Goal: Transaction & Acquisition: Purchase product/service

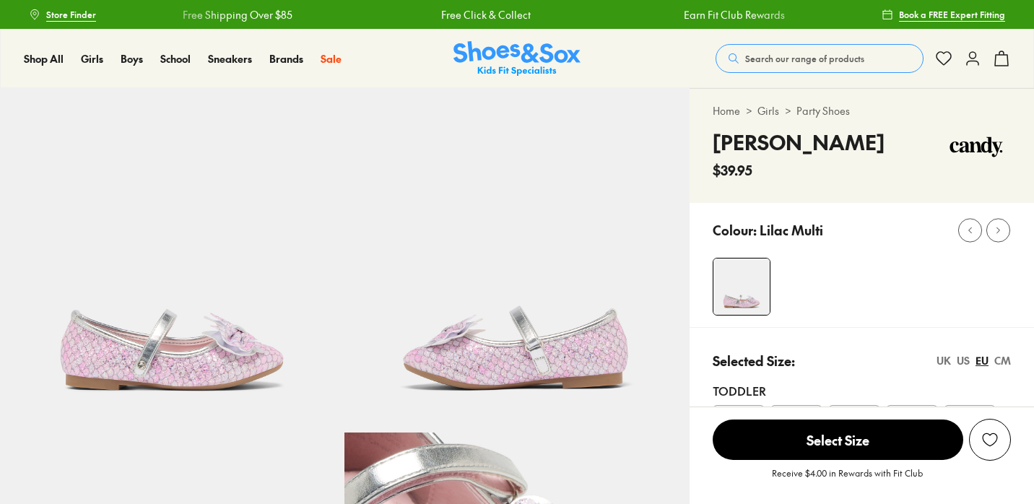
select select "*"
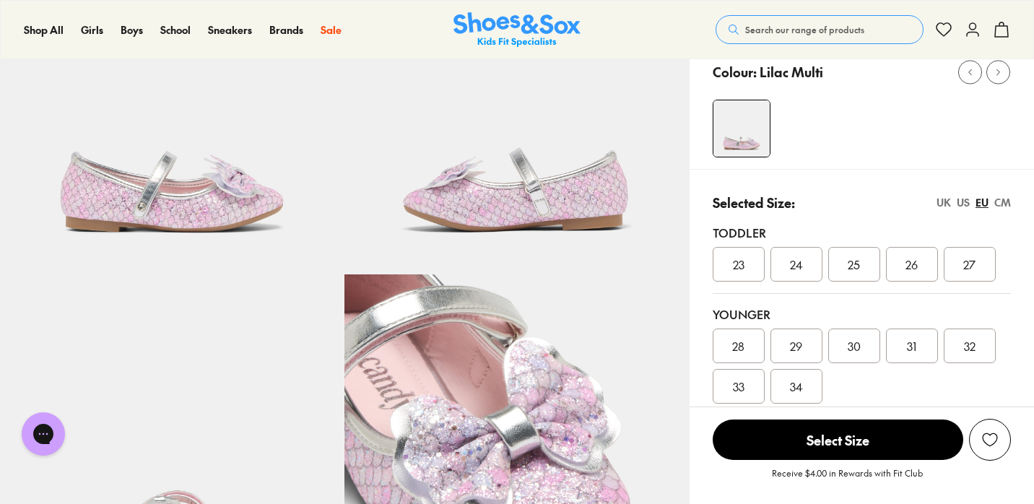
scroll to position [297, 0]
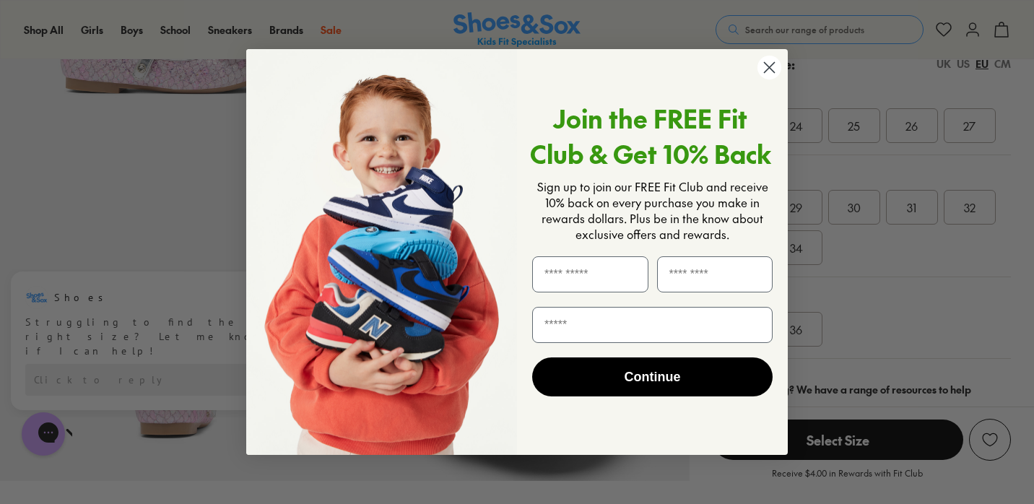
click at [772, 61] on circle "Close dialog" at bounding box center [769, 68] width 24 height 24
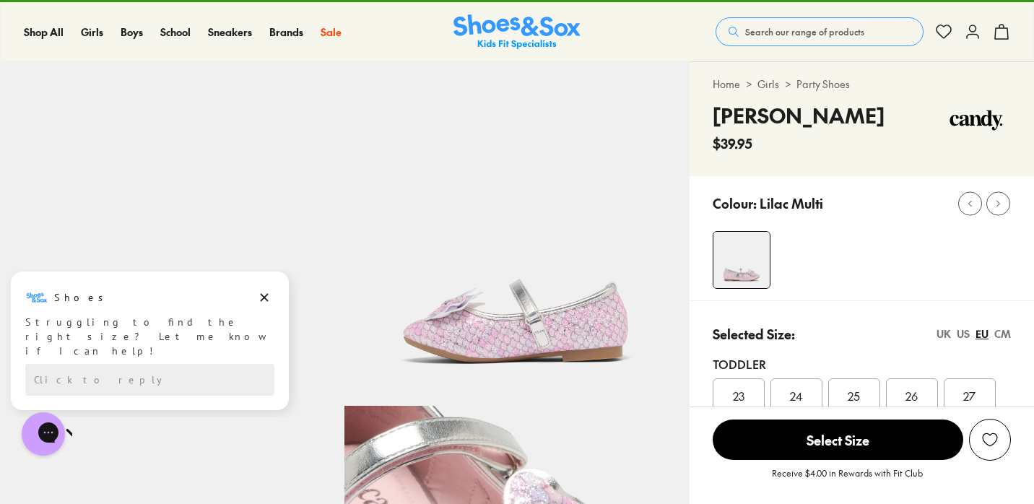
scroll to position [0, 0]
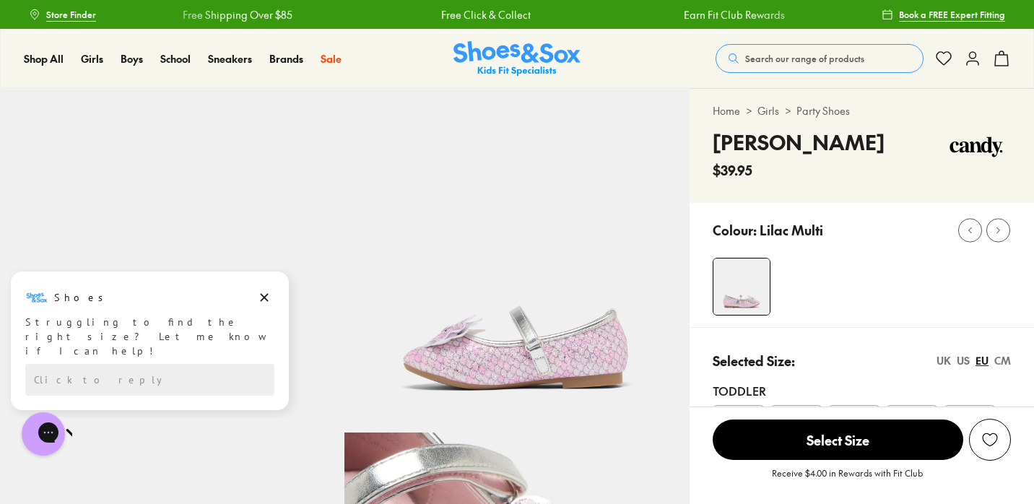
click at [962, 147] on img at bounding box center [975, 148] width 69 height 43
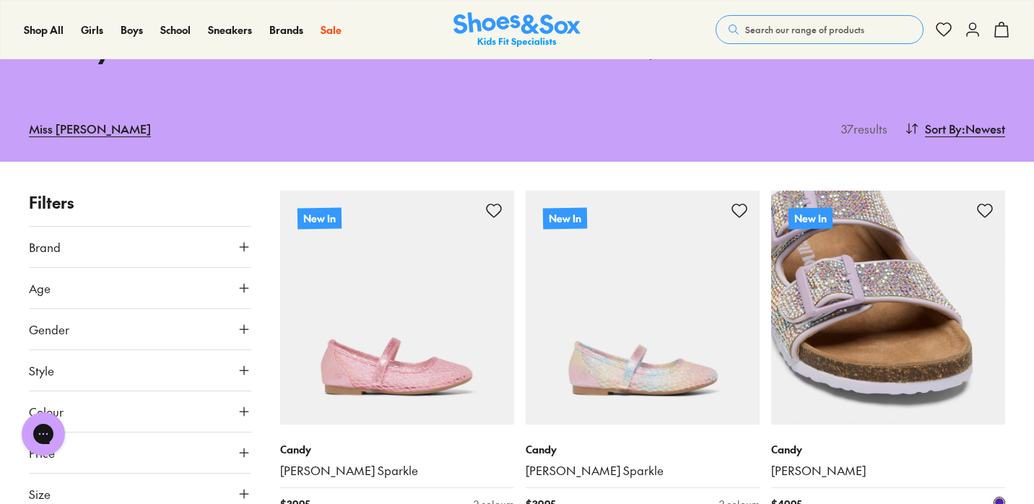
scroll to position [117, 0]
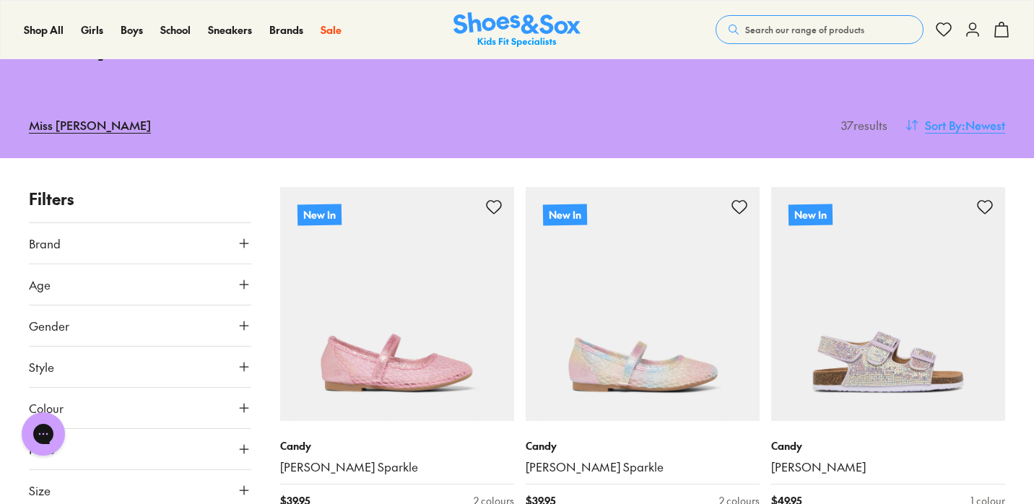
click at [982, 116] on span ": Newest" at bounding box center [982, 124] width 43 height 17
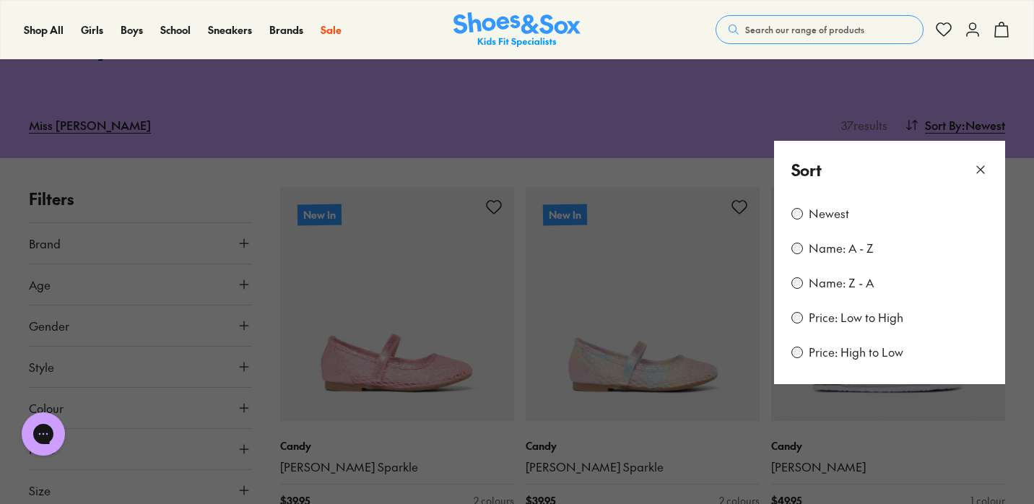
click at [858, 310] on label "Price: Low to High" at bounding box center [855, 318] width 95 height 16
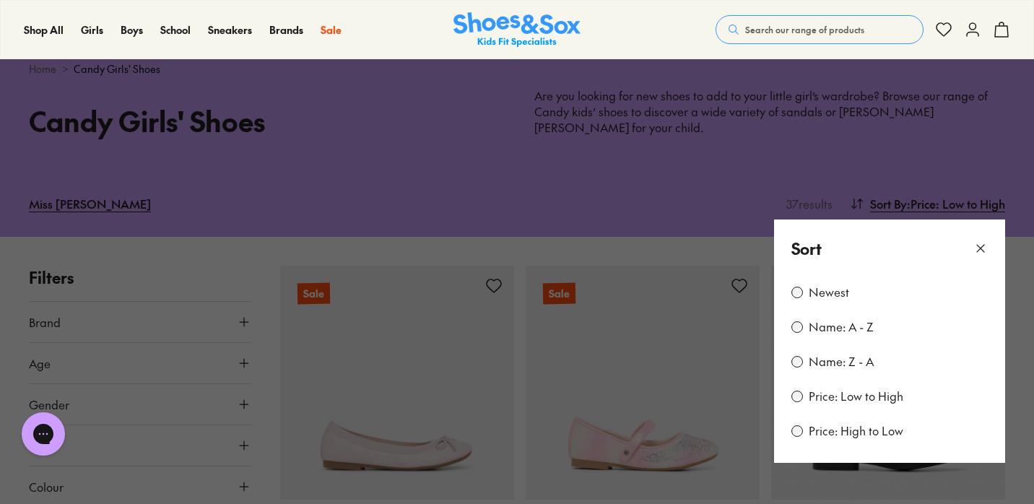
click at [1022, 276] on button at bounding box center [517, 252] width 1034 height 504
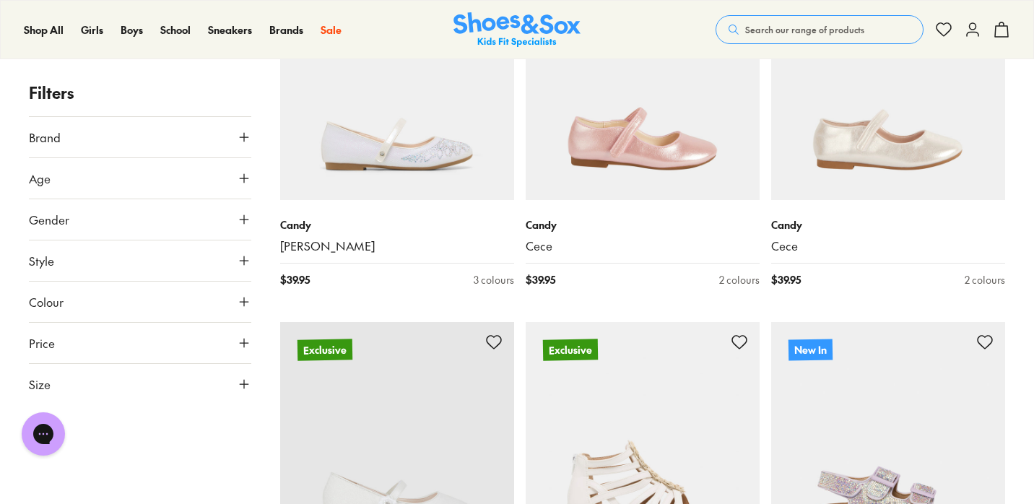
scroll to position [3185, 0]
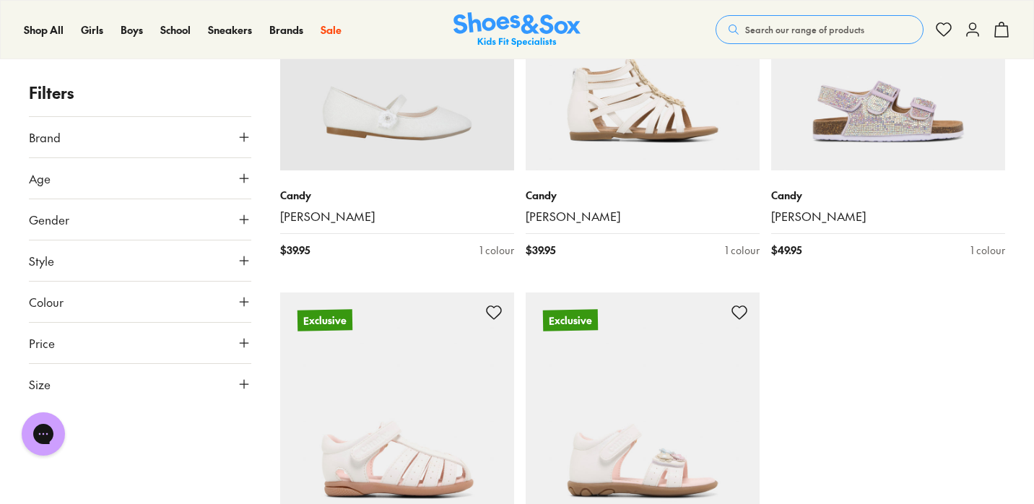
scroll to position [3704, 0]
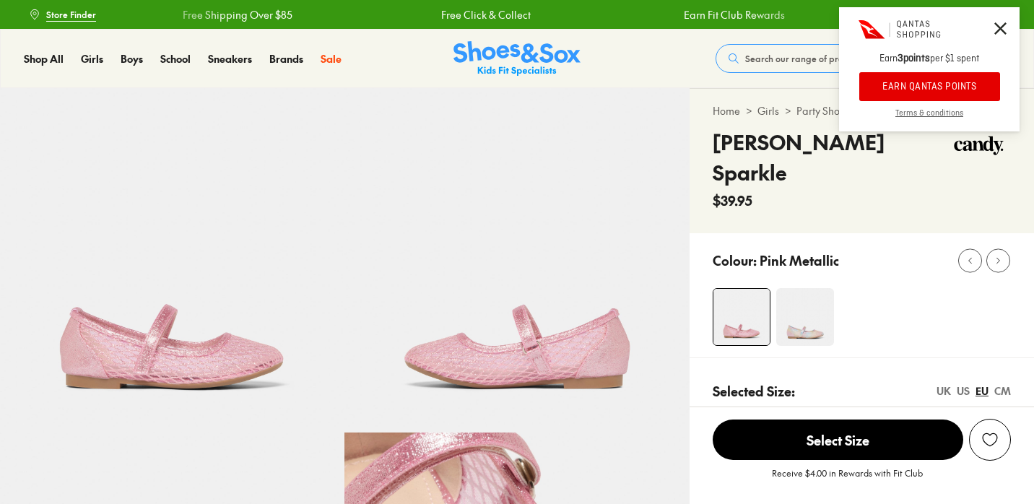
select select "*"
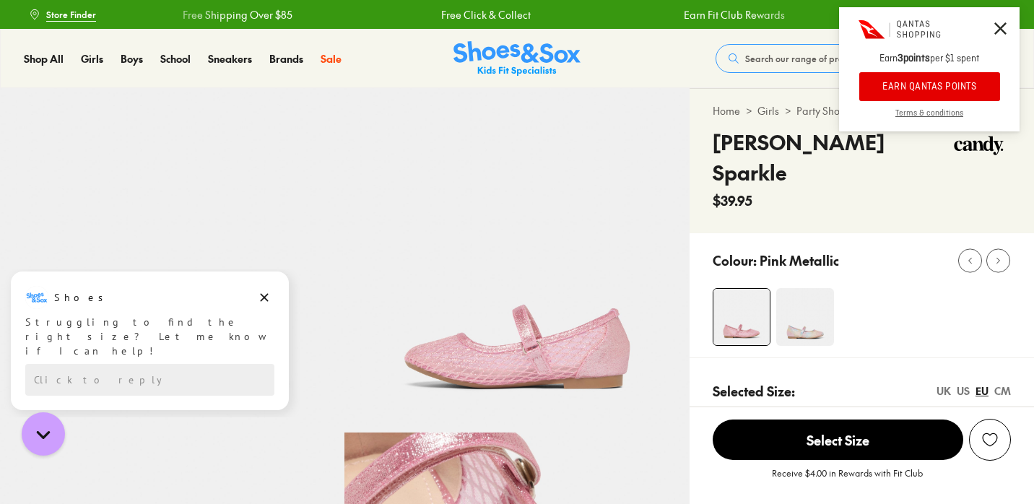
scroll to position [13, 0]
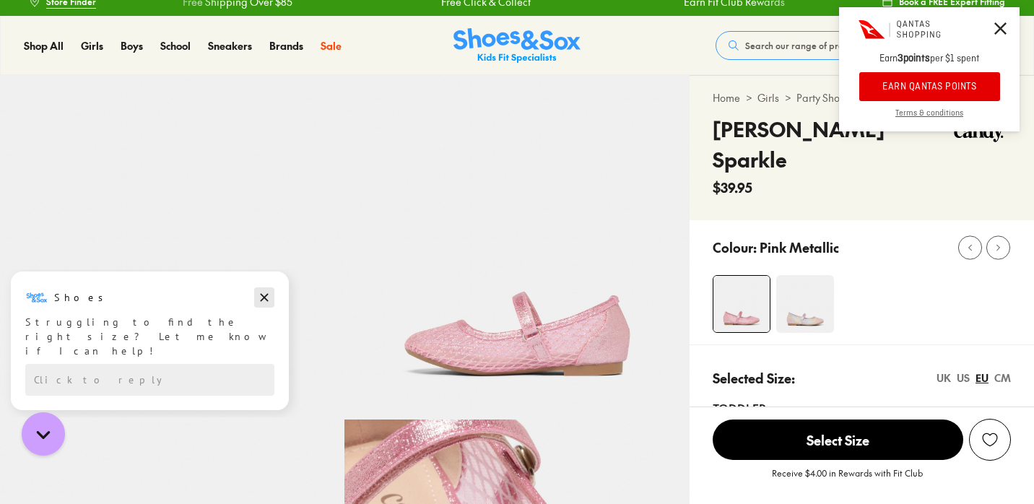
click at [268, 298] on icon "Dismiss campaign" at bounding box center [264, 297] width 14 height 17
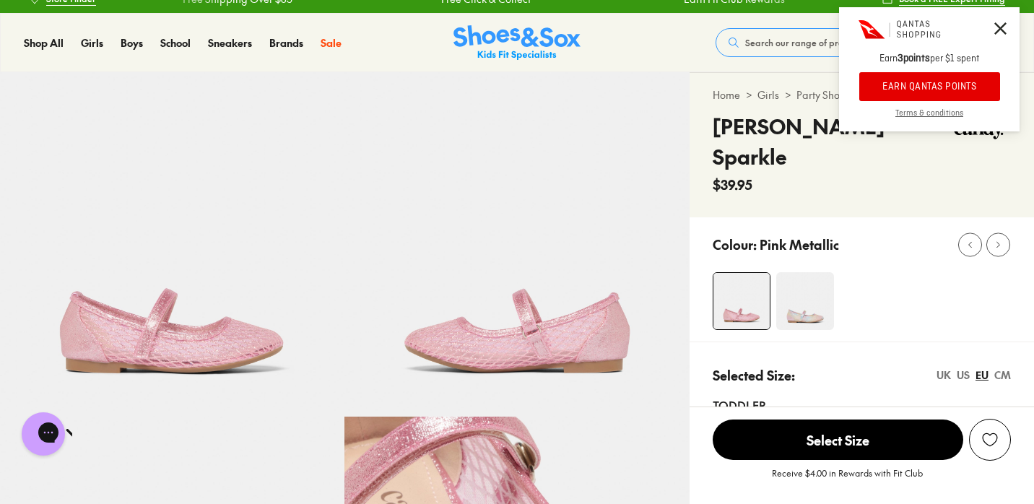
scroll to position [0, 0]
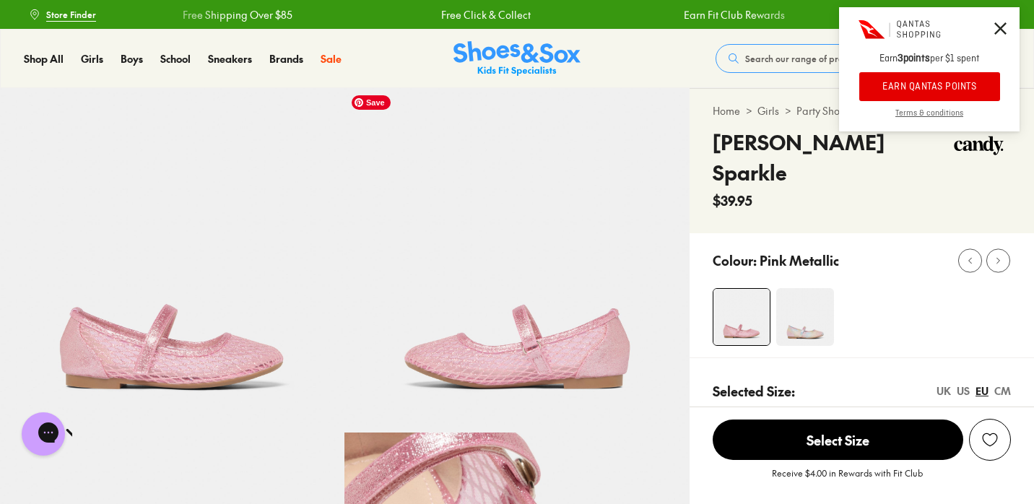
click at [697, 174] on div "Home > Girls > Party Shoes Cora Sparkle $39.95" at bounding box center [861, 161] width 344 height 144
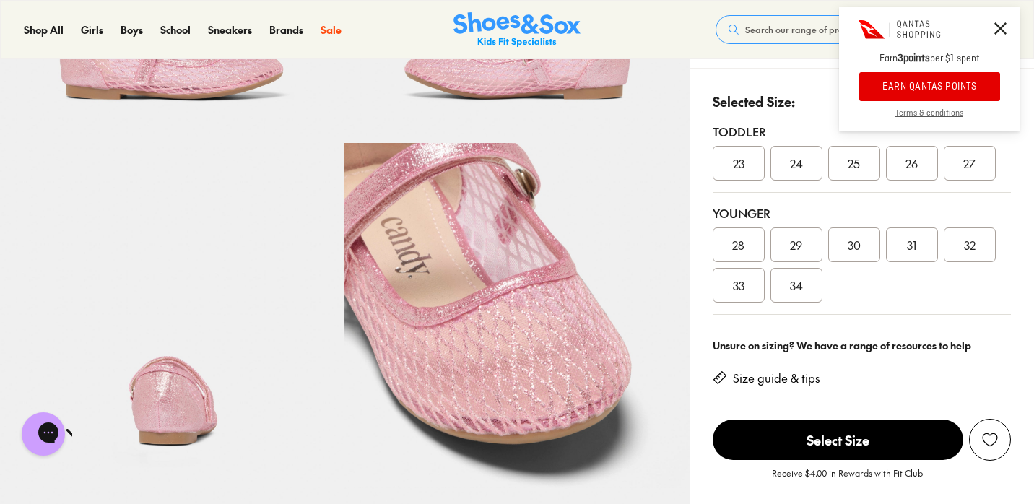
scroll to position [328, 0]
